Goal: Task Accomplishment & Management: Use online tool/utility

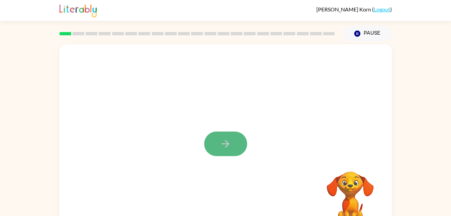
click at [220, 144] on icon "button" at bounding box center [226, 144] width 12 height 12
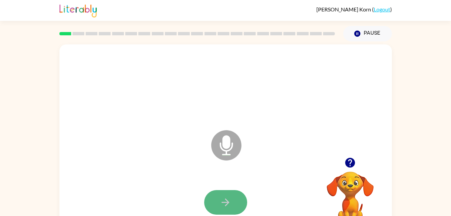
click at [219, 200] on button "button" at bounding box center [225, 202] width 43 height 25
click at [230, 191] on button "button" at bounding box center [225, 202] width 43 height 25
click at [232, 200] on button "button" at bounding box center [225, 202] width 43 height 25
click at [226, 198] on icon "button" at bounding box center [226, 202] width 12 height 12
click at [232, 189] on div at bounding box center [225, 202] width 319 height 55
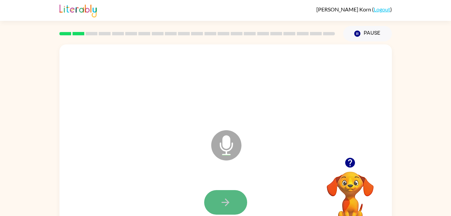
click at [223, 204] on icon "button" at bounding box center [226, 202] width 12 height 12
click at [226, 195] on button "button" at bounding box center [225, 202] width 43 height 25
click at [224, 195] on button "button" at bounding box center [225, 202] width 43 height 25
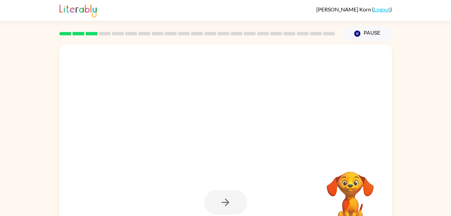
click at [227, 198] on div at bounding box center [225, 202] width 43 height 25
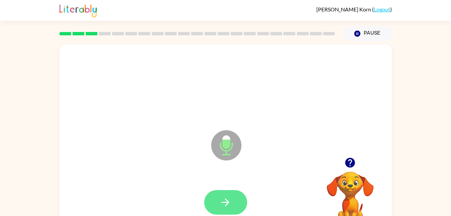
click at [224, 198] on icon "button" at bounding box center [226, 202] width 12 height 12
click at [223, 195] on button "button" at bounding box center [225, 202] width 43 height 25
click at [224, 198] on icon "button" at bounding box center [226, 202] width 12 height 12
click at [229, 199] on icon "button" at bounding box center [226, 202] width 12 height 12
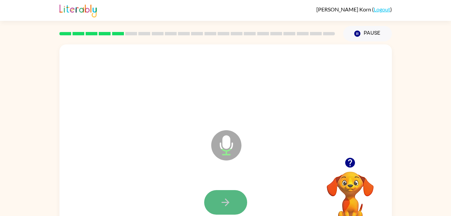
click at [227, 200] on icon "button" at bounding box center [226, 202] width 8 height 8
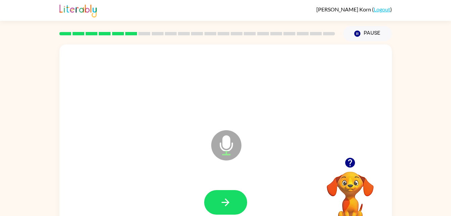
click at [231, 206] on icon "button" at bounding box center [226, 202] width 12 height 12
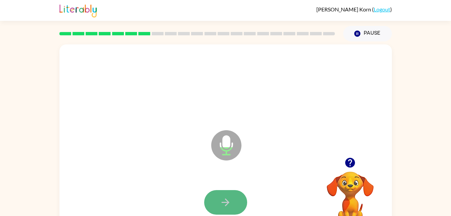
click at [230, 201] on icon "button" at bounding box center [226, 202] width 12 height 12
click at [236, 200] on button "button" at bounding box center [225, 202] width 43 height 25
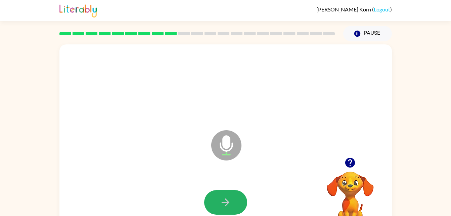
click at [227, 200] on icon "button" at bounding box center [226, 202] width 8 height 8
click at [231, 209] on button "button" at bounding box center [225, 202] width 43 height 25
click at [222, 202] on icon "button" at bounding box center [226, 202] width 8 height 8
click at [230, 198] on icon "button" at bounding box center [226, 202] width 12 height 12
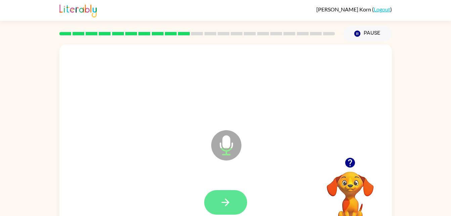
click at [228, 200] on icon "button" at bounding box center [226, 202] width 8 height 8
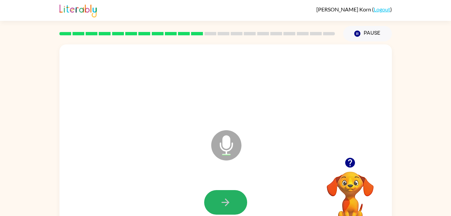
click at [230, 202] on icon "button" at bounding box center [226, 202] width 12 height 12
click at [226, 200] on icon "button" at bounding box center [226, 202] width 12 height 12
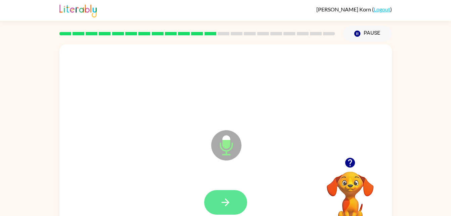
click at [229, 200] on icon "button" at bounding box center [226, 202] width 12 height 12
click at [230, 198] on icon "button" at bounding box center [226, 202] width 12 height 12
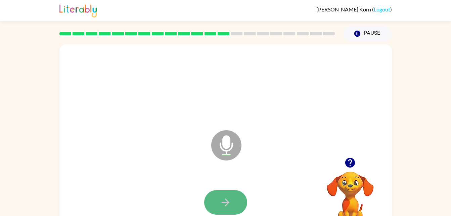
click at [211, 199] on button "button" at bounding box center [225, 202] width 43 height 25
click at [226, 196] on icon "button" at bounding box center [226, 202] width 12 height 12
click at [230, 188] on div at bounding box center [225, 202] width 319 height 55
click at [227, 193] on button "button" at bounding box center [225, 202] width 43 height 25
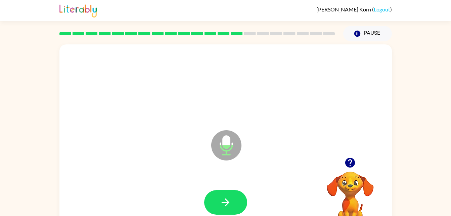
click at [227, 193] on button "button" at bounding box center [225, 202] width 43 height 25
click at [231, 201] on icon "button" at bounding box center [226, 202] width 12 height 12
click at [231, 202] on icon "button" at bounding box center [226, 202] width 12 height 12
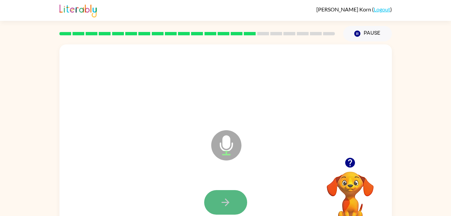
click at [225, 199] on icon "button" at bounding box center [226, 202] width 12 height 12
click at [226, 194] on button "button" at bounding box center [225, 202] width 43 height 25
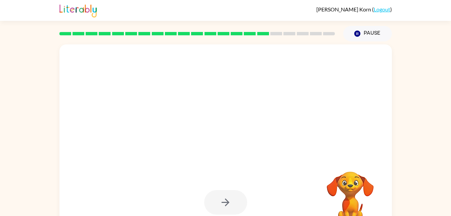
click at [232, 193] on div at bounding box center [225, 202] width 43 height 25
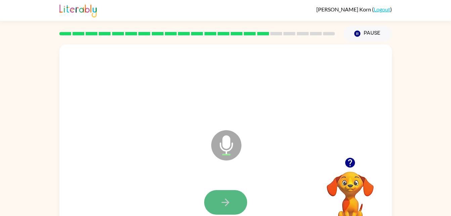
click at [231, 199] on icon "button" at bounding box center [226, 202] width 12 height 12
click at [225, 201] on icon "button" at bounding box center [226, 202] width 12 height 12
click at [238, 194] on button "button" at bounding box center [225, 202] width 43 height 25
click at [233, 196] on button "button" at bounding box center [225, 202] width 43 height 25
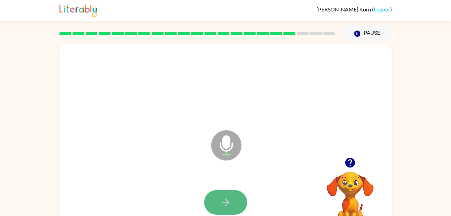
click at [232, 200] on button "button" at bounding box center [225, 202] width 43 height 25
drag, startPoint x: 233, startPoint y: 198, endPoint x: 226, endPoint y: 198, distance: 7.4
click at [226, 198] on icon "button" at bounding box center [226, 202] width 12 height 12
click at [229, 198] on icon "button" at bounding box center [226, 202] width 12 height 12
click at [233, 197] on button "button" at bounding box center [225, 202] width 43 height 25
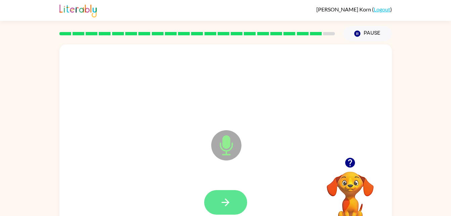
click at [234, 199] on button "button" at bounding box center [225, 202] width 43 height 25
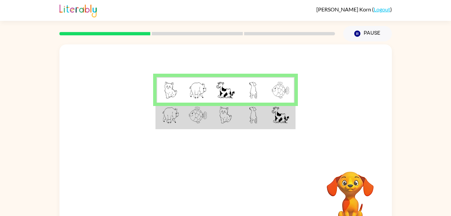
click at [205, 113] on img at bounding box center [198, 115] width 18 height 17
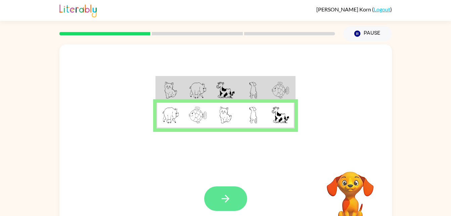
click at [229, 187] on button "button" at bounding box center [225, 198] width 43 height 25
drag, startPoint x: 206, startPoint y: 177, endPoint x: 228, endPoint y: 197, distance: 29.1
click at [228, 197] on div "Your browser must support playing .mp4 files to use Literably. Please try using…" at bounding box center [225, 199] width 333 height 76
click at [228, 197] on icon "button" at bounding box center [226, 199] width 8 height 8
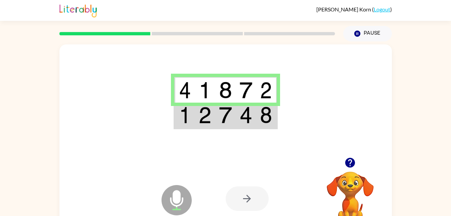
click at [215, 104] on td at bounding box center [225, 116] width 21 height 26
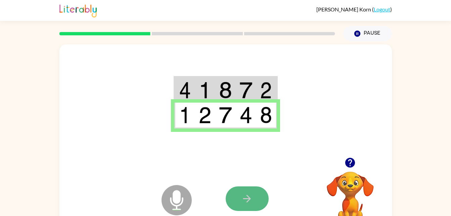
click at [246, 187] on button "button" at bounding box center [247, 198] width 43 height 25
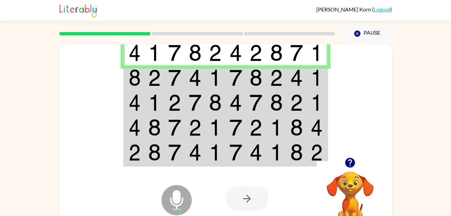
click at [146, 80] on td at bounding box center [155, 77] width 21 height 25
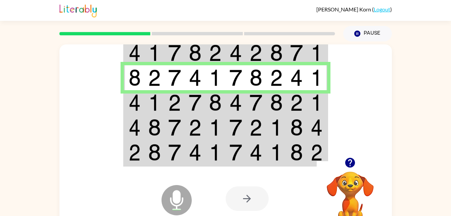
click at [138, 100] on img at bounding box center [135, 102] width 12 height 17
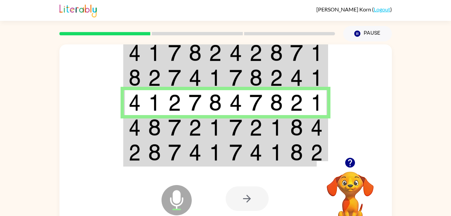
click at [137, 122] on img at bounding box center [135, 127] width 12 height 17
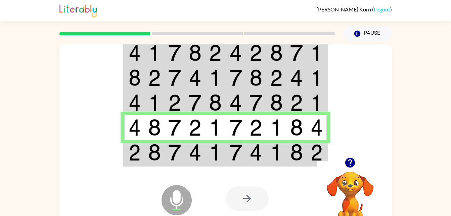
drag, startPoint x: 141, startPoint y: 165, endPoint x: 141, endPoint y: 160, distance: 4.7
click at [141, 160] on div "Microphone The Microphone is here when it is your turn to talk Your browser mus…" at bounding box center [225, 140] width 333 height 192
drag, startPoint x: 141, startPoint y: 160, endPoint x: 130, endPoint y: 155, distance: 11.3
click at [130, 155] on img at bounding box center [135, 152] width 12 height 17
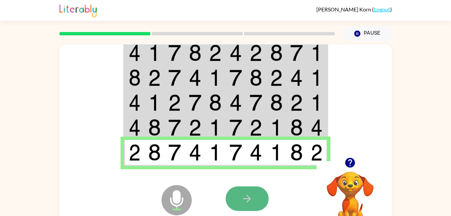
click at [245, 198] on icon "button" at bounding box center [247, 199] width 12 height 12
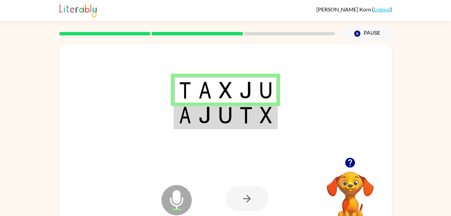
click at [221, 101] on td at bounding box center [225, 90] width 21 height 26
click at [214, 113] on td at bounding box center [205, 116] width 21 height 26
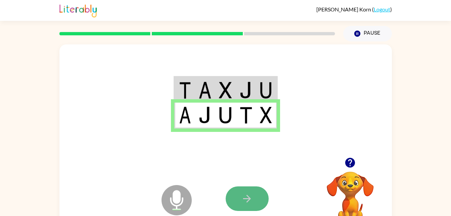
click at [240, 197] on button "button" at bounding box center [247, 198] width 43 height 25
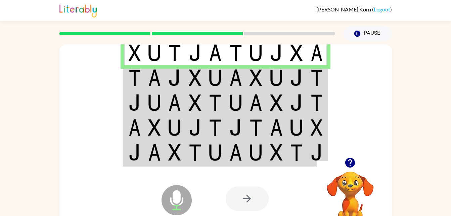
click at [131, 77] on img at bounding box center [135, 77] width 12 height 17
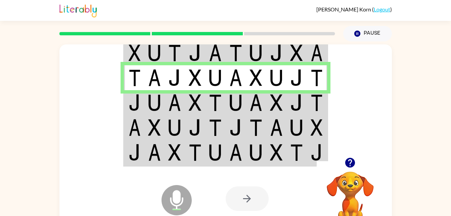
click at [138, 108] on img at bounding box center [135, 102] width 12 height 17
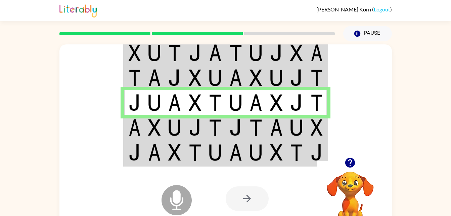
click at [139, 125] on img at bounding box center [135, 127] width 12 height 17
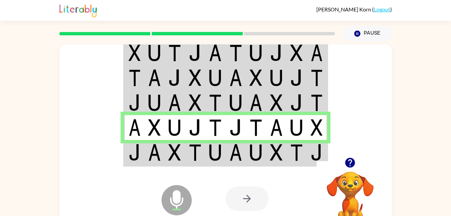
click at [137, 155] on img at bounding box center [135, 152] width 12 height 17
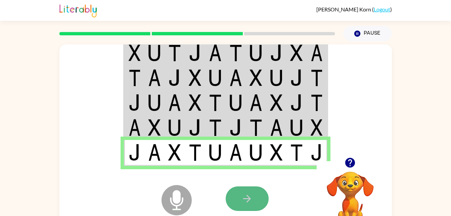
click at [244, 198] on icon "button" at bounding box center [247, 199] width 12 height 12
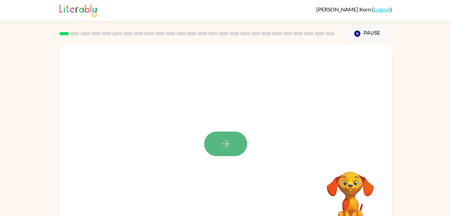
click at [239, 144] on button "button" at bounding box center [225, 143] width 43 height 25
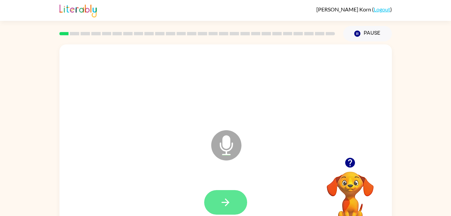
click at [220, 192] on button "button" at bounding box center [225, 202] width 43 height 25
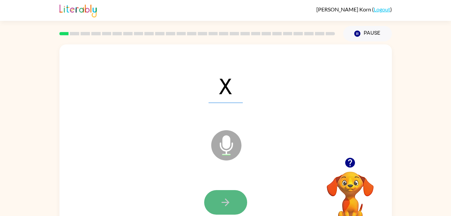
click at [216, 196] on button "button" at bounding box center [225, 202] width 43 height 25
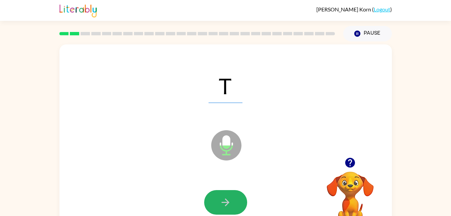
click at [225, 199] on icon "button" at bounding box center [226, 202] width 12 height 12
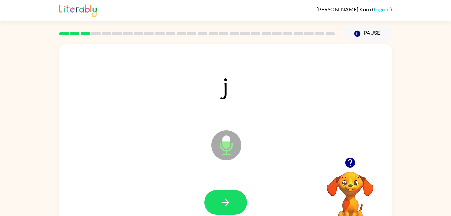
click at [225, 199] on icon "button" at bounding box center [226, 202] width 12 height 12
drag, startPoint x: 225, startPoint y: 199, endPoint x: 211, endPoint y: 204, distance: 14.4
click at [211, 204] on button "button" at bounding box center [225, 202] width 43 height 25
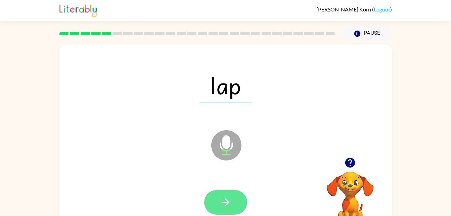
click at [221, 202] on icon "button" at bounding box center [226, 202] width 12 height 12
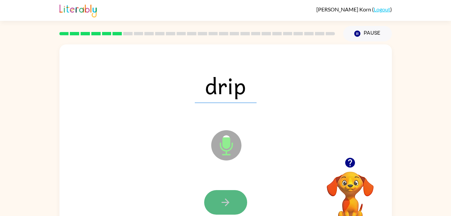
click at [219, 202] on button "button" at bounding box center [225, 202] width 43 height 25
click at [221, 203] on icon "button" at bounding box center [226, 202] width 12 height 12
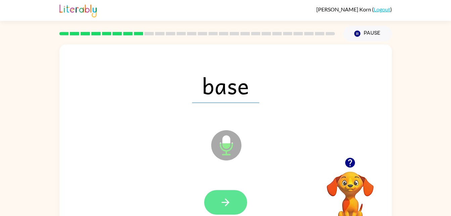
click at [222, 203] on icon "button" at bounding box center [226, 202] width 12 height 12
click at [220, 207] on icon "button" at bounding box center [226, 202] width 12 height 12
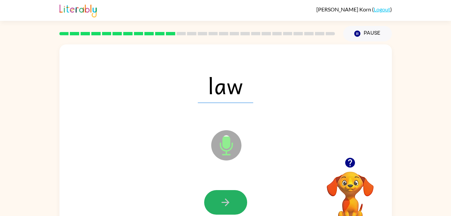
click at [219, 203] on button "button" at bounding box center [225, 202] width 43 height 25
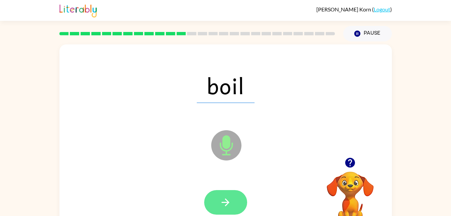
click at [222, 203] on icon "button" at bounding box center [226, 202] width 12 height 12
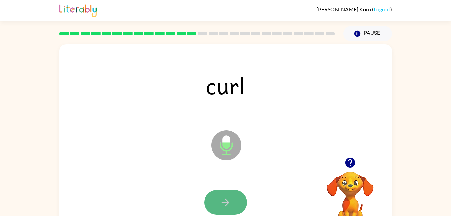
click at [226, 208] on button "button" at bounding box center [225, 202] width 43 height 25
click at [221, 195] on button "button" at bounding box center [225, 202] width 43 height 25
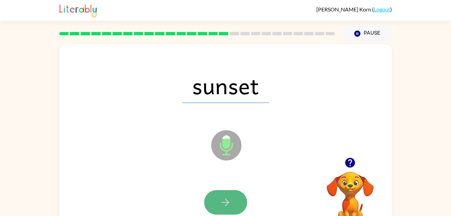
click at [221, 200] on icon "button" at bounding box center [226, 202] width 12 height 12
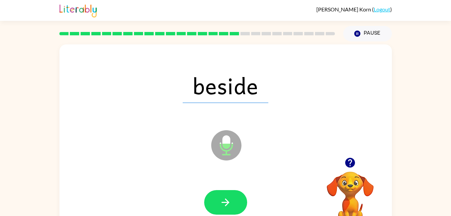
click at [213, 200] on button "button" at bounding box center [225, 202] width 43 height 25
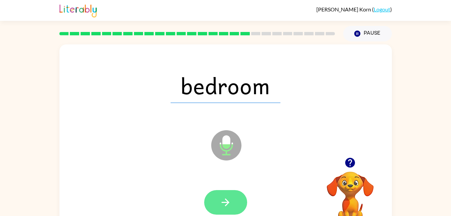
click at [211, 193] on button "button" at bounding box center [225, 202] width 43 height 25
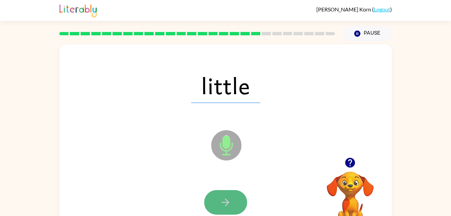
click at [223, 199] on icon "button" at bounding box center [226, 202] width 12 height 12
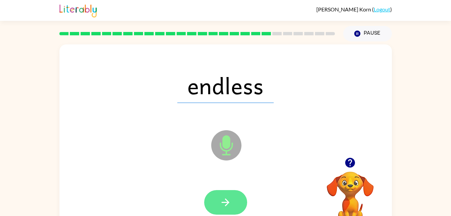
click at [228, 203] on icon "button" at bounding box center [226, 202] width 8 height 8
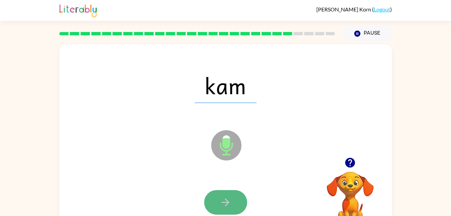
click at [220, 196] on icon "button" at bounding box center [226, 202] width 12 height 12
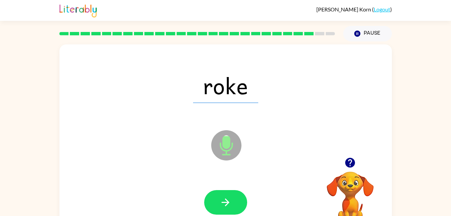
click at [229, 146] on icon "Microphone The Microphone is here when it is your turn to talk" at bounding box center [260, 153] width 101 height 50
click at [223, 194] on button "button" at bounding box center [225, 202] width 43 height 25
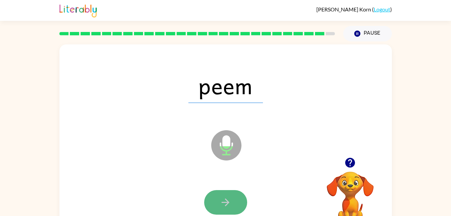
click at [223, 194] on button "button" at bounding box center [225, 202] width 43 height 25
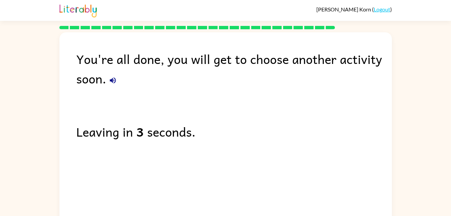
click at [223, 194] on div "You're all done, you will get to choose another activity soon. Leaving in 3 sec…" at bounding box center [225, 126] width 333 height 189
click at [257, 103] on div "You're all done, you will get to choose another activity soon. Leaving in 1 sec…" at bounding box center [225, 126] width 333 height 189
